Goal: Task Accomplishment & Management: Manage account settings

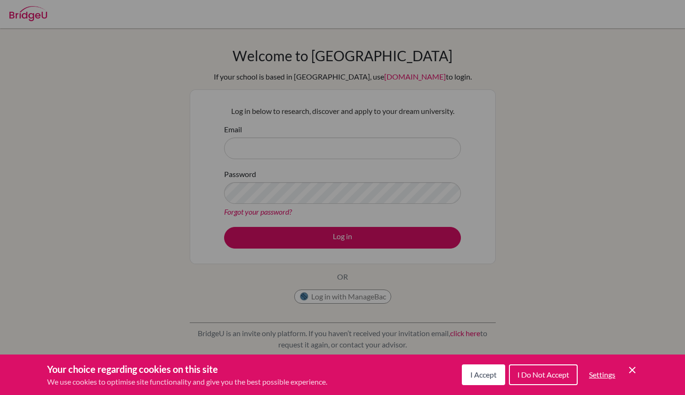
click at [487, 381] on button "I Accept" at bounding box center [483, 374] width 43 height 21
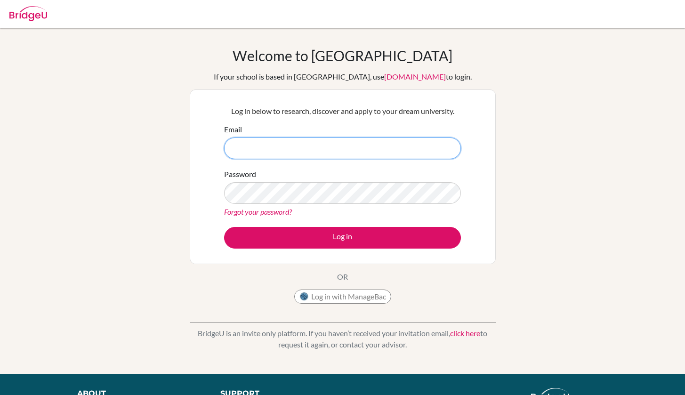
click at [280, 146] on input "Email" at bounding box center [342, 148] width 237 height 22
type input "ㅎ"
type input "[EMAIL_ADDRESS][DOMAIN_NAME]"
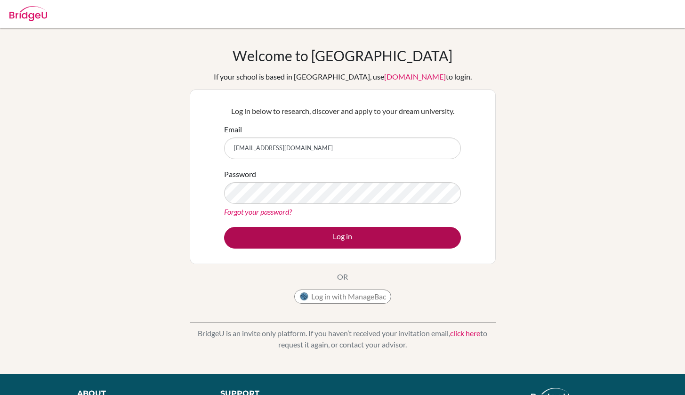
click at [326, 236] on button "Log in" at bounding box center [342, 238] width 237 height 22
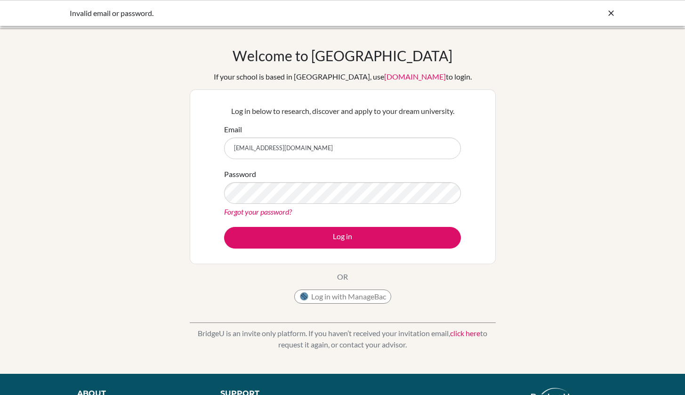
click at [342, 237] on button "Log in" at bounding box center [342, 238] width 237 height 22
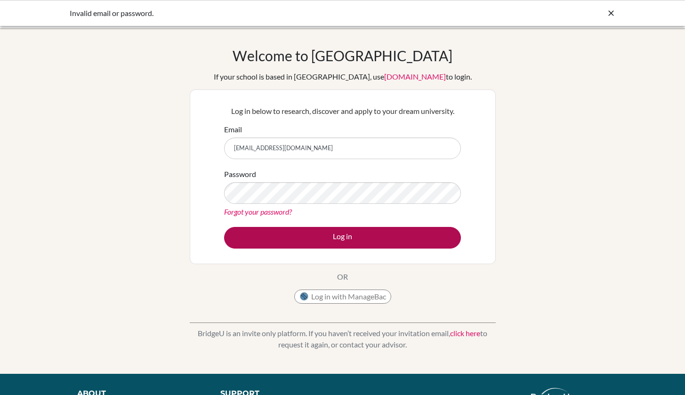
click at [325, 238] on button "Log in" at bounding box center [342, 238] width 237 height 22
click at [364, 242] on button "Log in" at bounding box center [342, 238] width 237 height 22
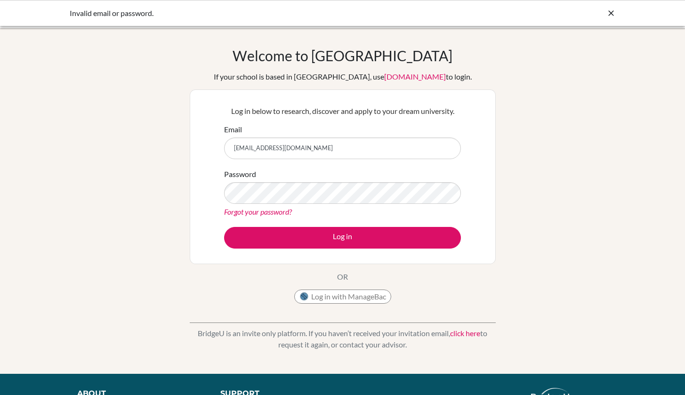
click at [112, 231] on div "Welcome to BridgeU If your school is based in China, use app.bridge-u.com.cn to…" at bounding box center [342, 201] width 685 height 308
click at [235, 152] on input "[EMAIL_ADDRESS][DOMAIN_NAME]" at bounding box center [342, 148] width 237 height 22
click at [237, 152] on input "[EMAIL_ADDRESS][DOMAIN_NAME]" at bounding box center [342, 148] width 237 height 22
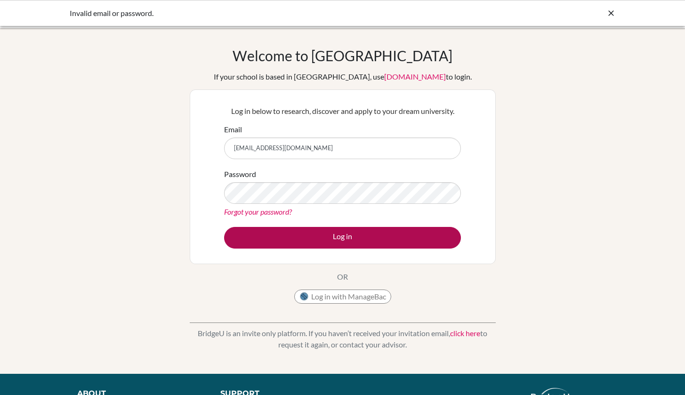
click at [327, 235] on button "Log in" at bounding box center [342, 238] width 237 height 22
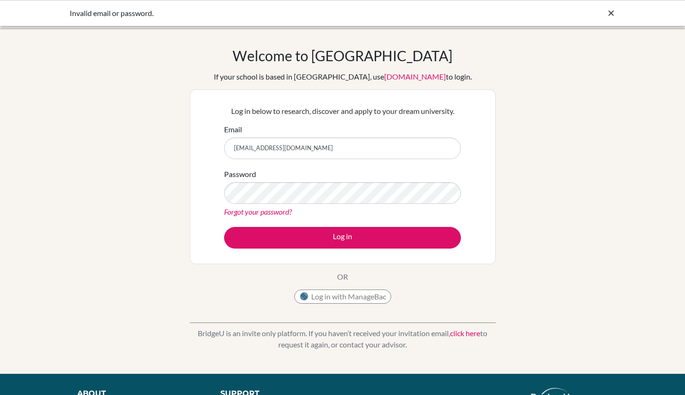
click at [99, 154] on div "Welcome to BridgeU If your school is based in China, use app.bridge-u.com.cn to…" at bounding box center [342, 201] width 685 height 308
click at [311, 293] on button "Log in with ManageBac" at bounding box center [342, 296] width 97 height 14
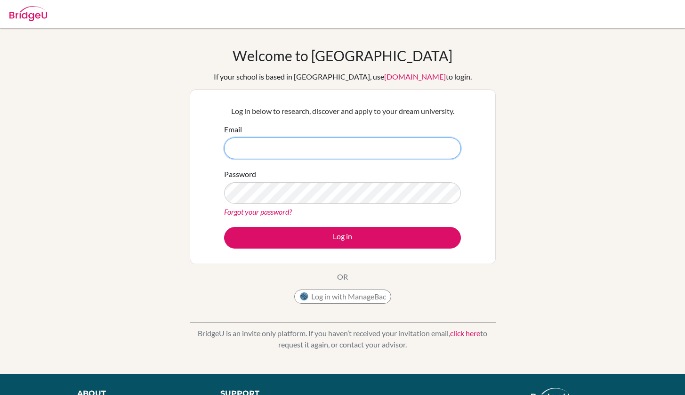
type input "[EMAIL_ADDRESS][DOMAIN_NAME]"
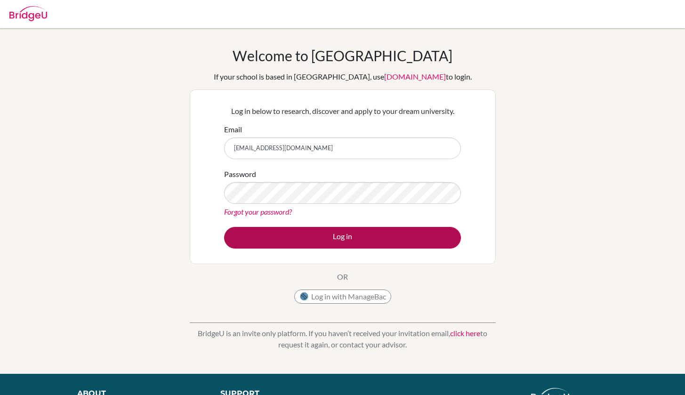
click at [353, 234] on button "Log in" at bounding box center [342, 238] width 237 height 22
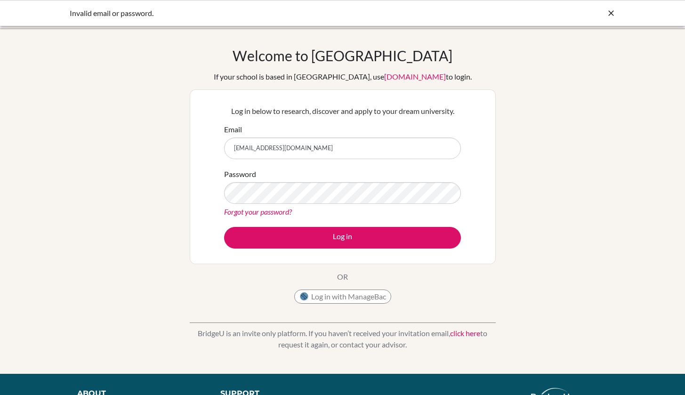
click at [290, 149] on input "g103061@asb.ac.th" at bounding box center [342, 148] width 237 height 22
click at [515, 131] on div "Welcome to BridgeU If your school is based in China, use app.bridge-u.com.cn to…" at bounding box center [342, 201] width 685 height 308
click at [292, 154] on input "g103061@asb.ac.th" at bounding box center [342, 148] width 237 height 22
click at [358, 216] on div "Forgot your password?" at bounding box center [342, 211] width 237 height 11
click at [274, 215] on link "Forgot your password?" at bounding box center [258, 211] width 68 height 9
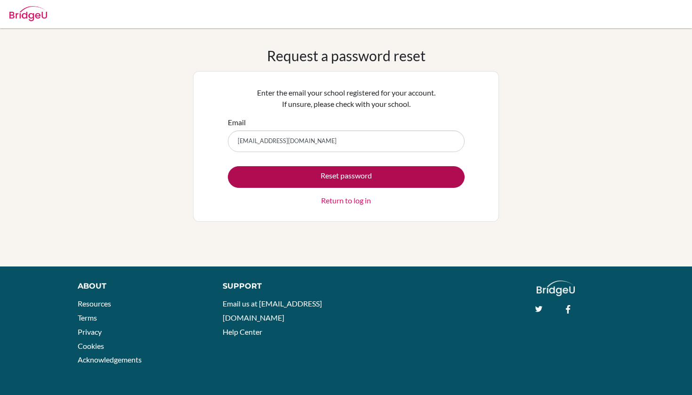
type input "[EMAIL_ADDRESS][DOMAIN_NAME]"
click at [359, 180] on button "Reset password" at bounding box center [346, 177] width 237 height 22
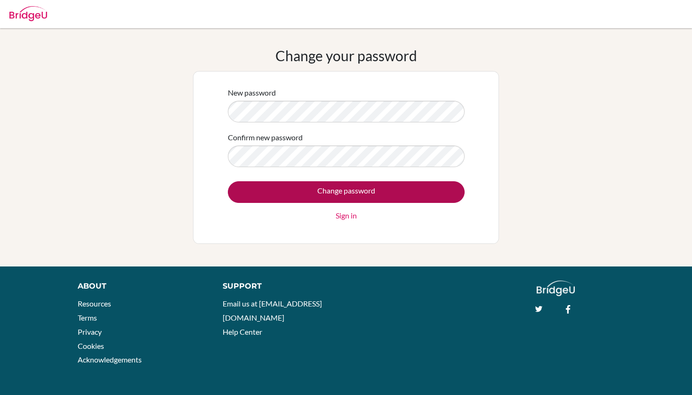
click at [398, 191] on input "Change password" at bounding box center [346, 192] width 237 height 22
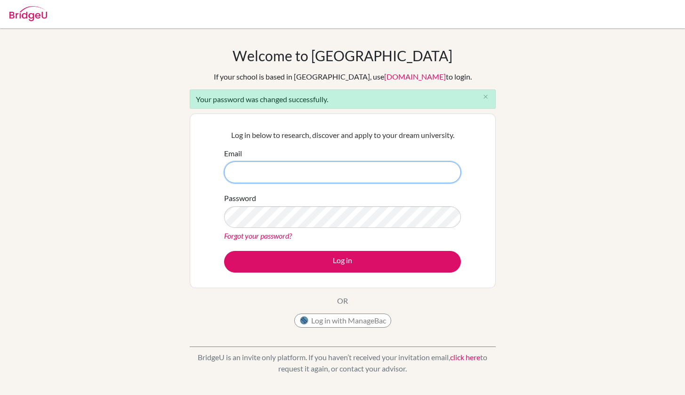
click at [249, 172] on input "Email" at bounding box center [342, 172] width 237 height 22
type input "[EMAIL_ADDRESS][DOMAIN_NAME]"
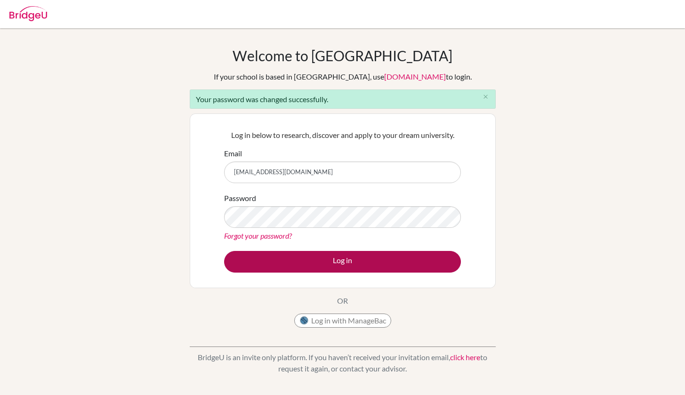
click at [340, 265] on button "Log in" at bounding box center [342, 262] width 237 height 22
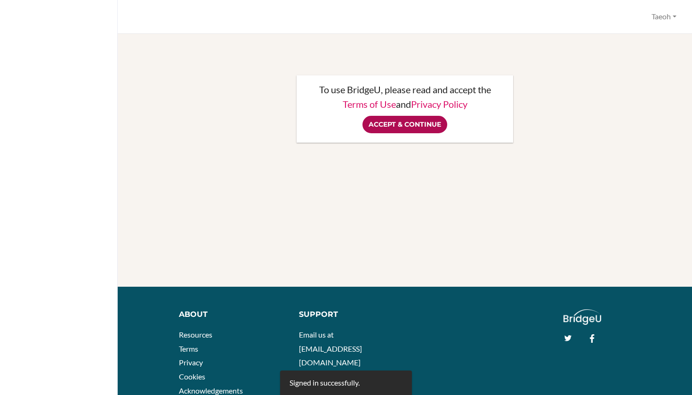
click at [398, 119] on input "Accept & Continue" at bounding box center [404, 124] width 85 height 17
